Goal: Task Accomplishment & Management: Manage account settings

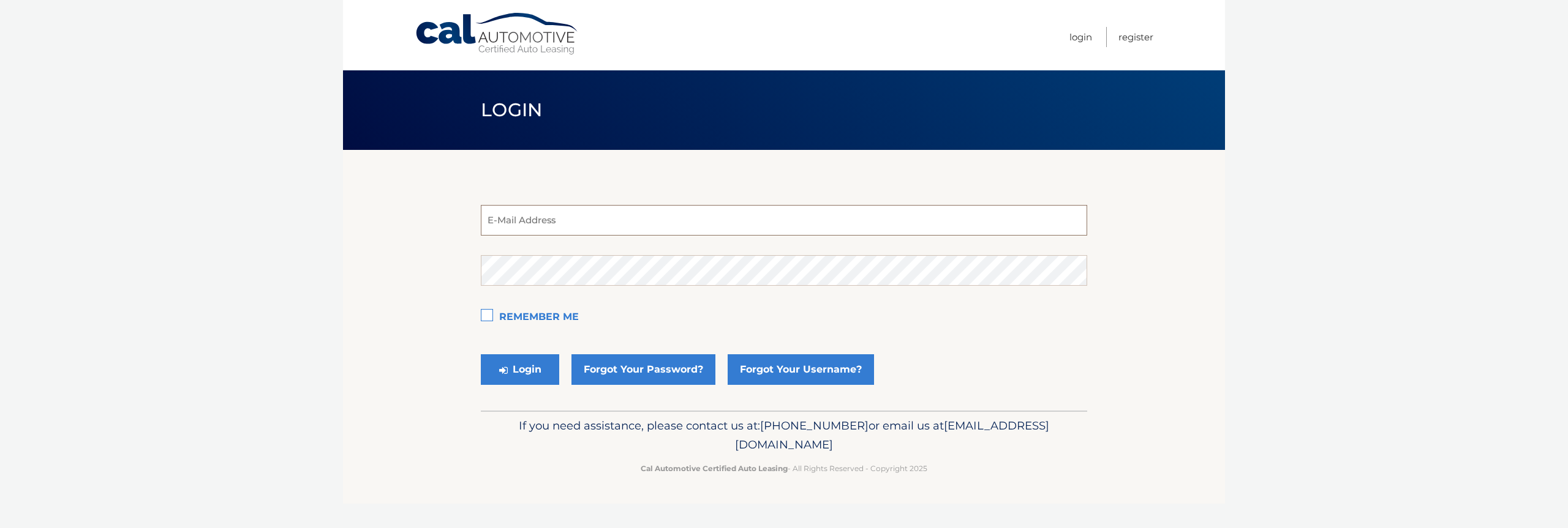
click at [513, 222] on input "email" at bounding box center [784, 220] width 606 height 31
type input "estest@easternstandard.com"
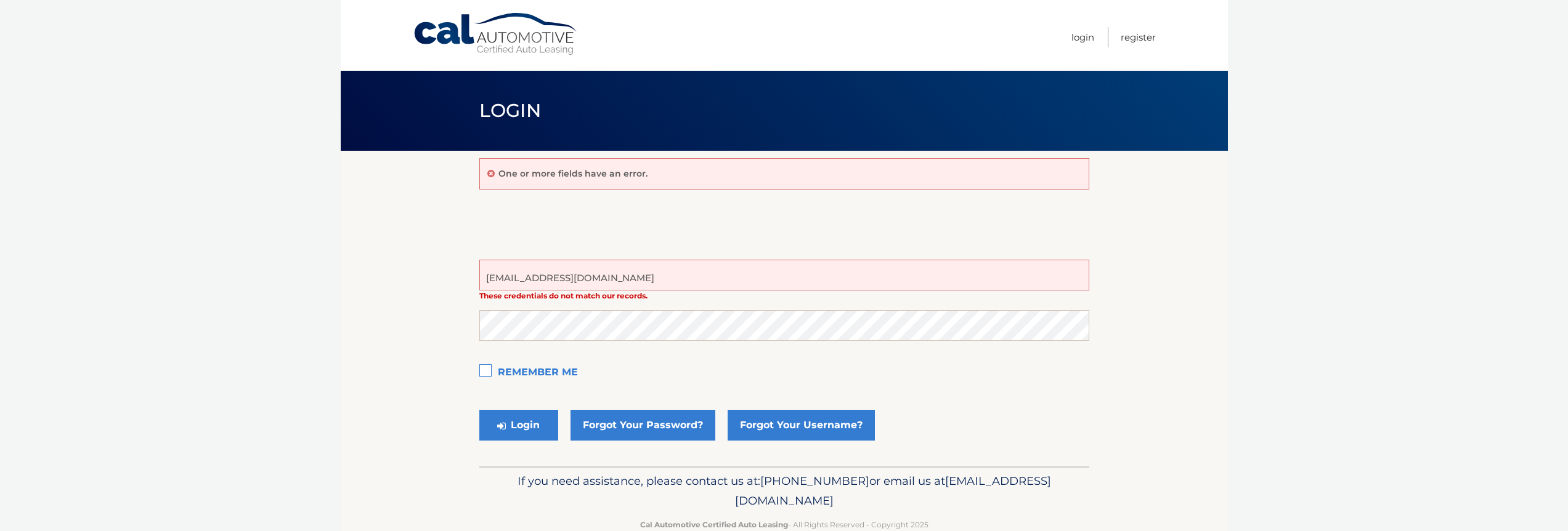
click at [534, 308] on form "estest@easternstandard.com These credentials do not match our records. E-Mail A…" at bounding box center [784, 353] width 610 height 187
click at [480, 410] on button "Login" at bounding box center [519, 425] width 79 height 31
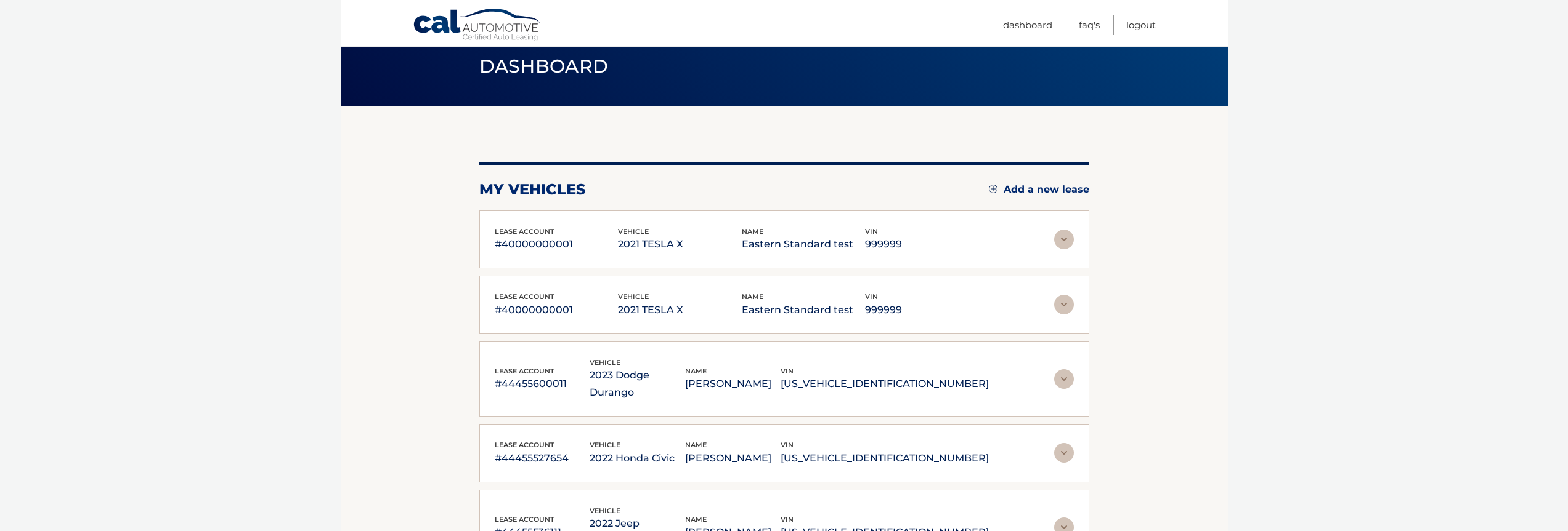
scroll to position [74, 0]
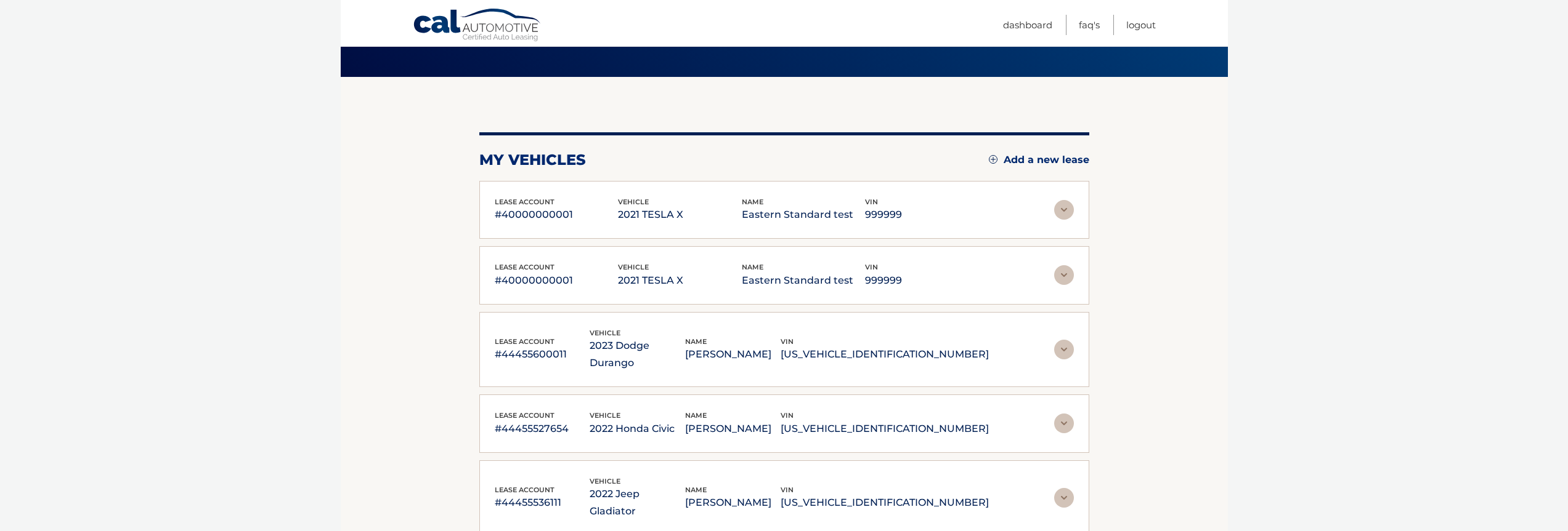
click at [1073, 212] on img at bounding box center [1064, 210] width 20 height 20
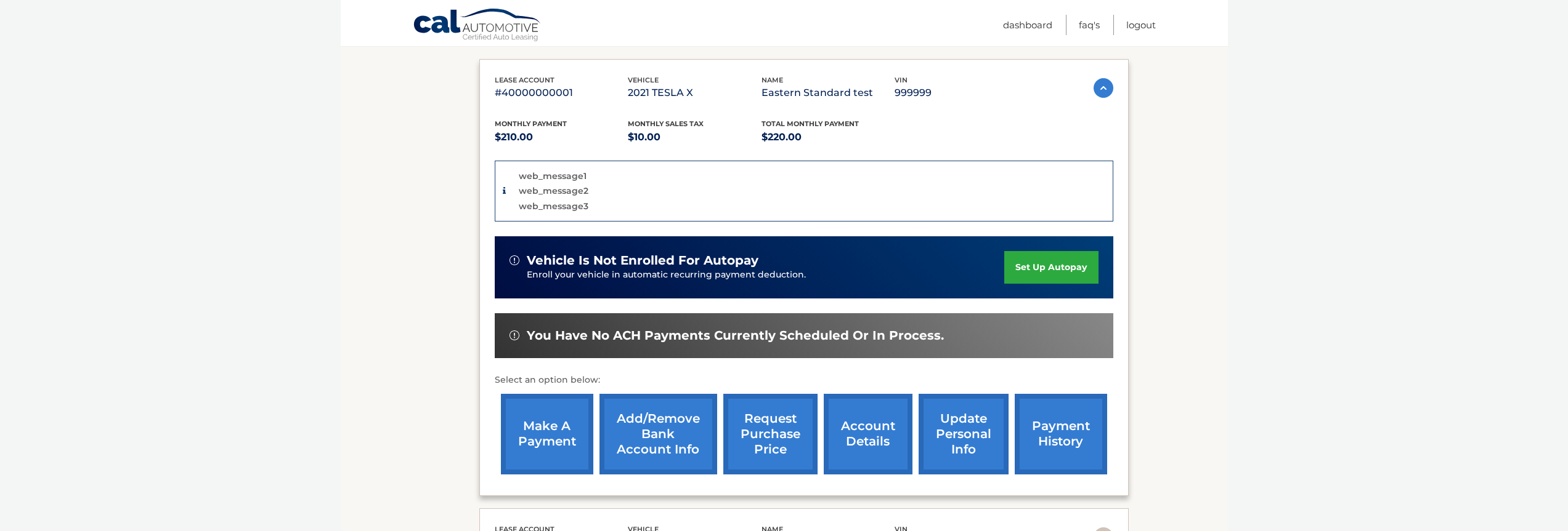
scroll to position [222, 0]
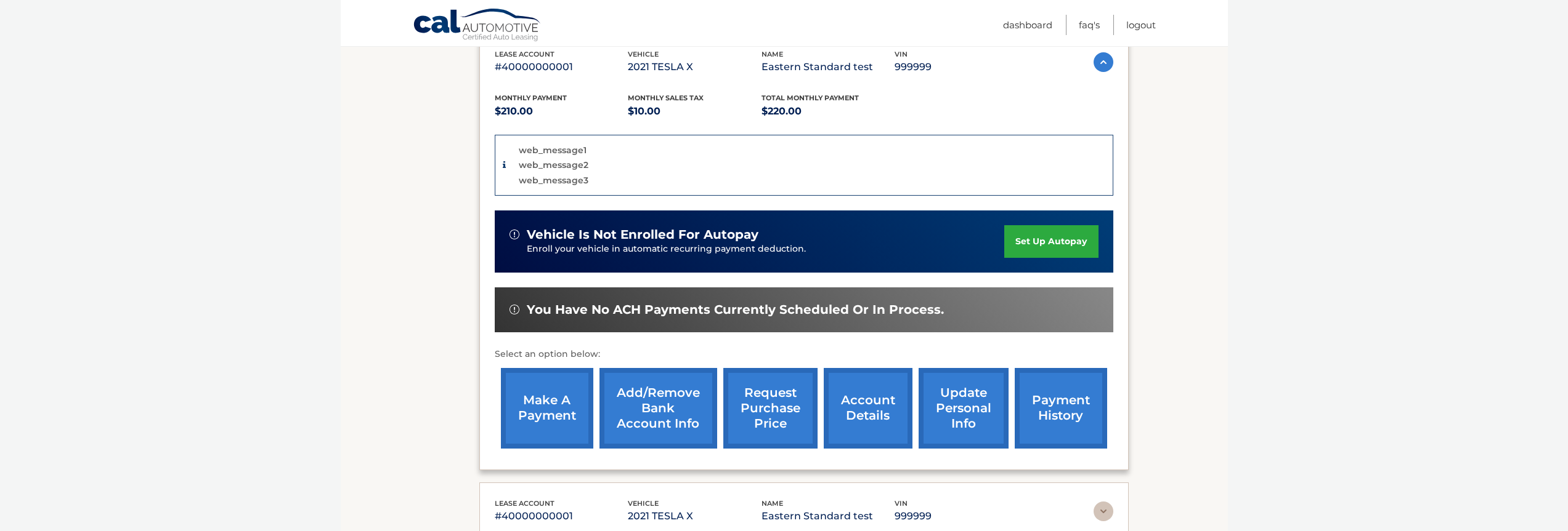
click at [1064, 239] on link "set up autopay" at bounding box center [1051, 241] width 93 height 32
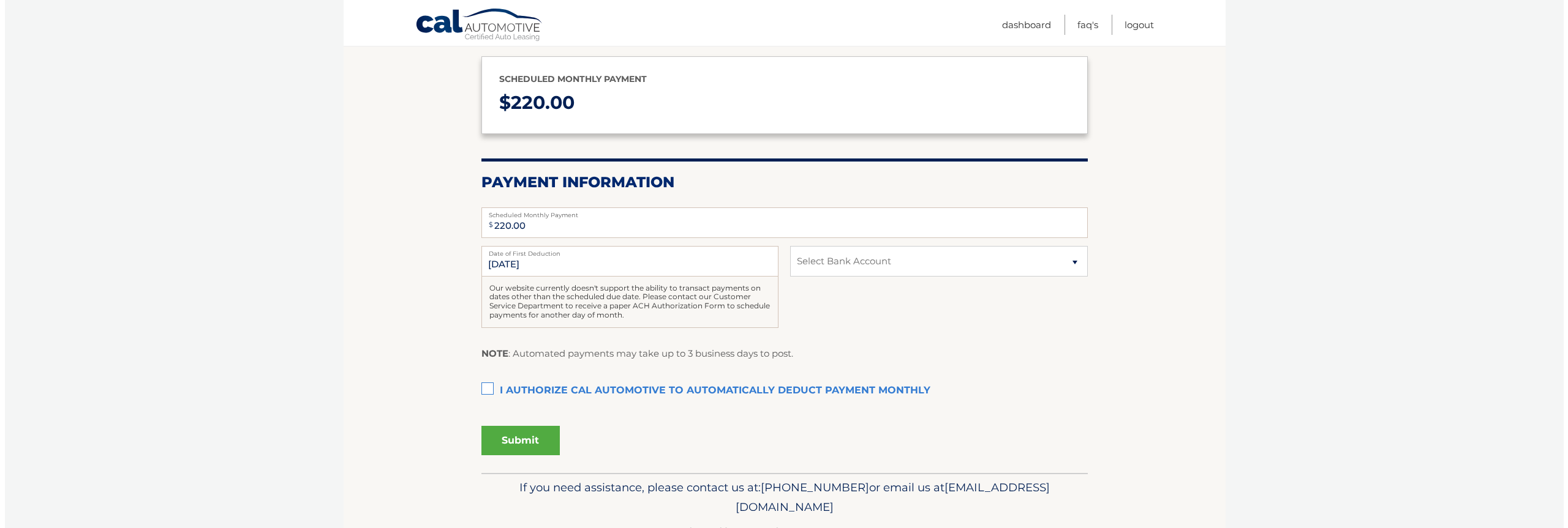
scroll to position [147, 0]
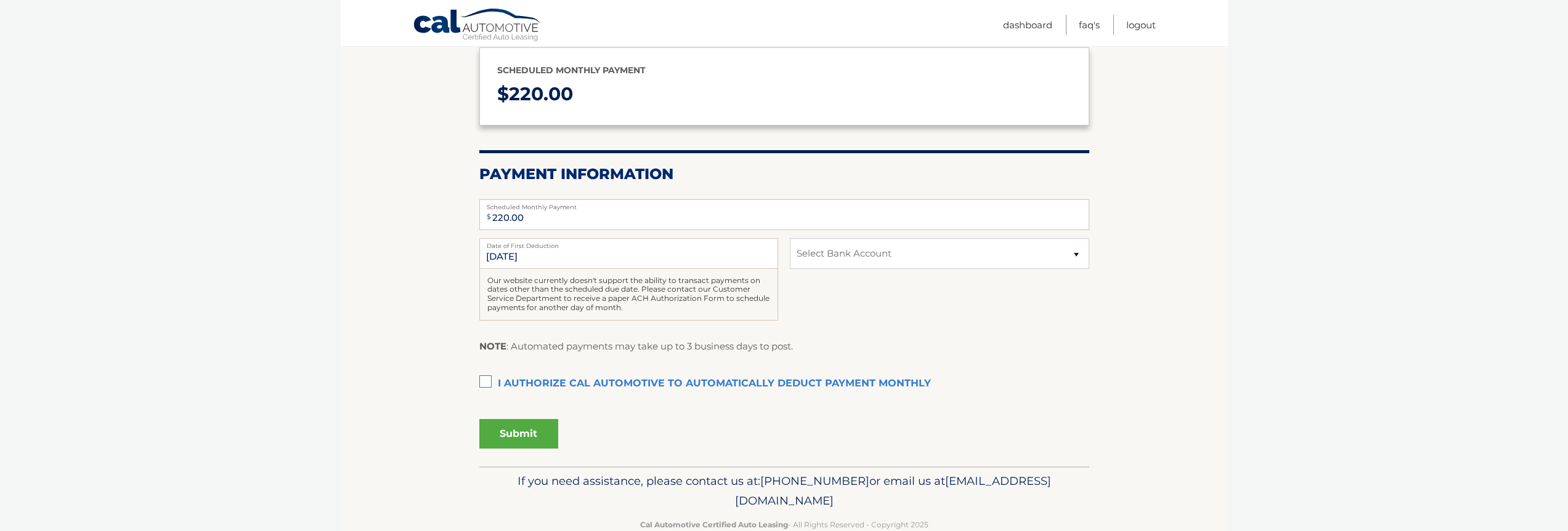
click at [496, 383] on label "I authorize cal automotive to automatically deduct payment monthly This checkbo…" at bounding box center [784, 384] width 610 height 25
click at [0, 0] on input "I authorize cal automotive to automatically deduct payment monthly This checkbo…" at bounding box center [0, 0] width 0 height 0
select select "YTg3ZDMzMjgtOGMyMS00MGExLThkMTItOTQ5MjI3NGY4NjA4"
click at [790, 238] on select "Select Bank Account Checking JPMORGAN CHASE BANK, NA *****3123 Checking JPMORGA…" at bounding box center [939, 253] width 299 height 31
click at [510, 454] on div "Submit" at bounding box center [784, 438] width 610 height 48
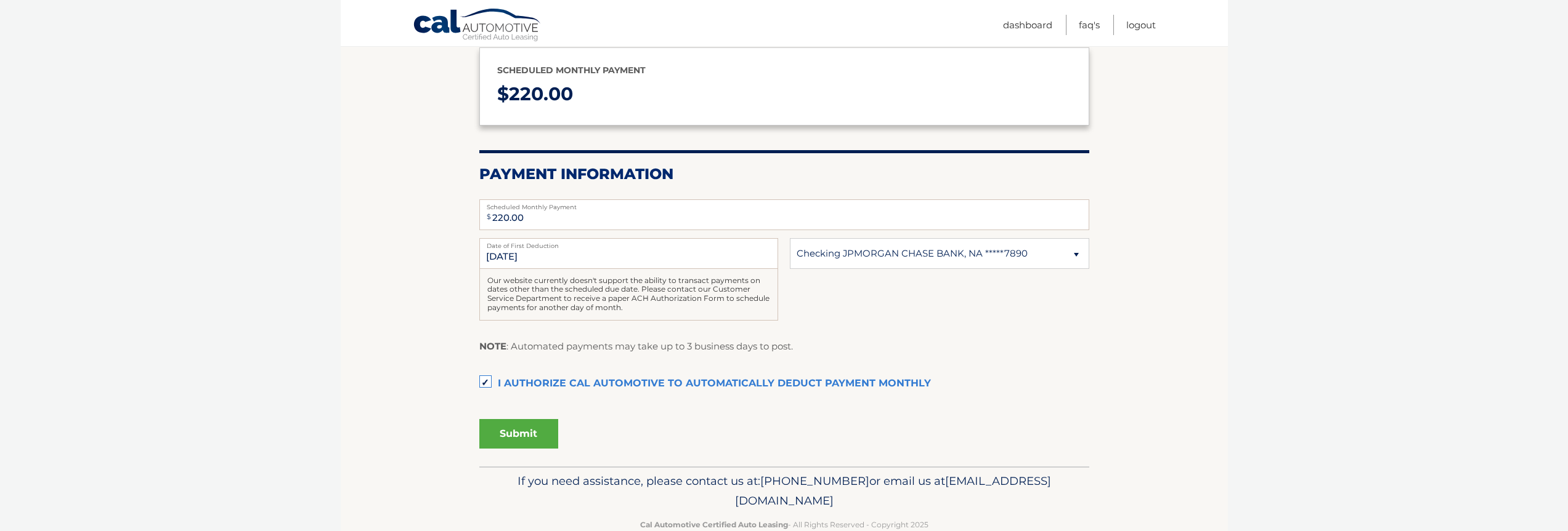
click at [516, 424] on button "Submit" at bounding box center [519, 433] width 79 height 29
click at [539, 422] on button "Submit" at bounding box center [519, 433] width 79 height 29
